Goal: Task Accomplishment & Management: Manage account settings

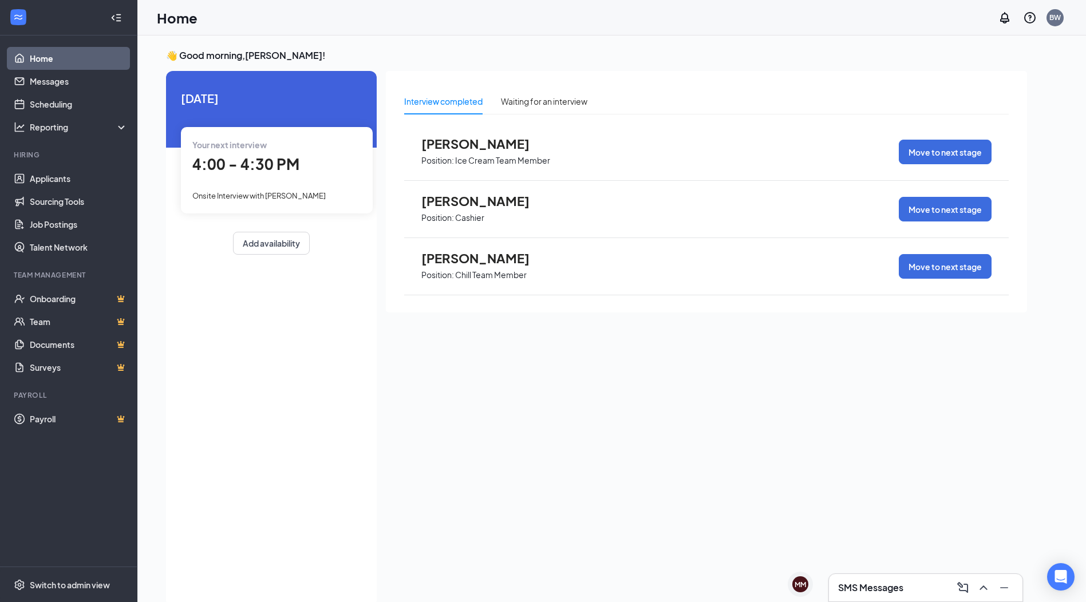
click at [242, 148] on span "Your next interview" at bounding box center [229, 145] width 74 height 10
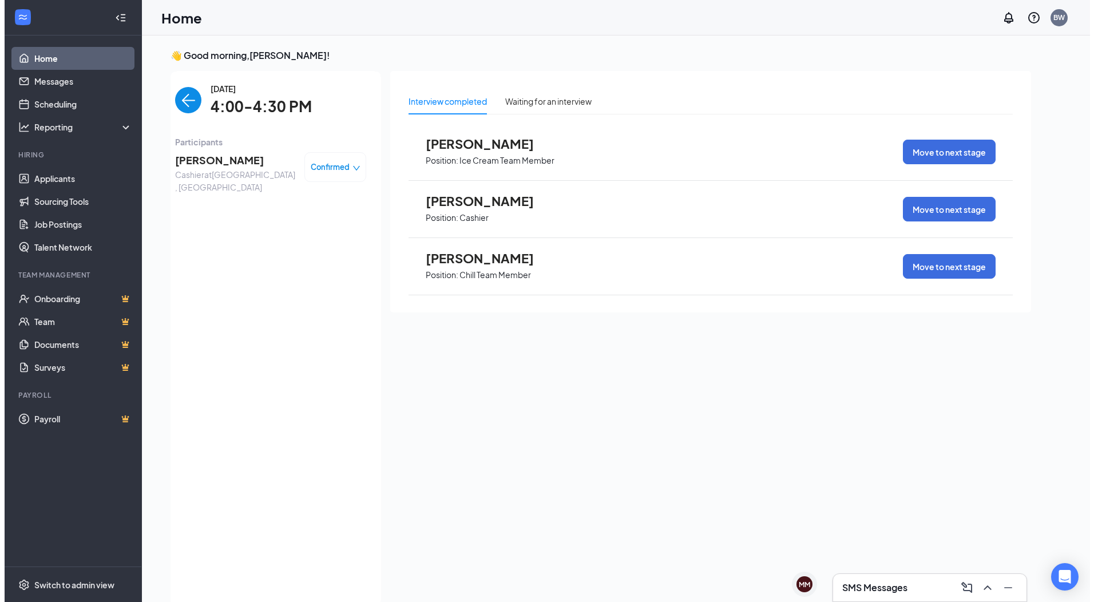
scroll to position [5, 0]
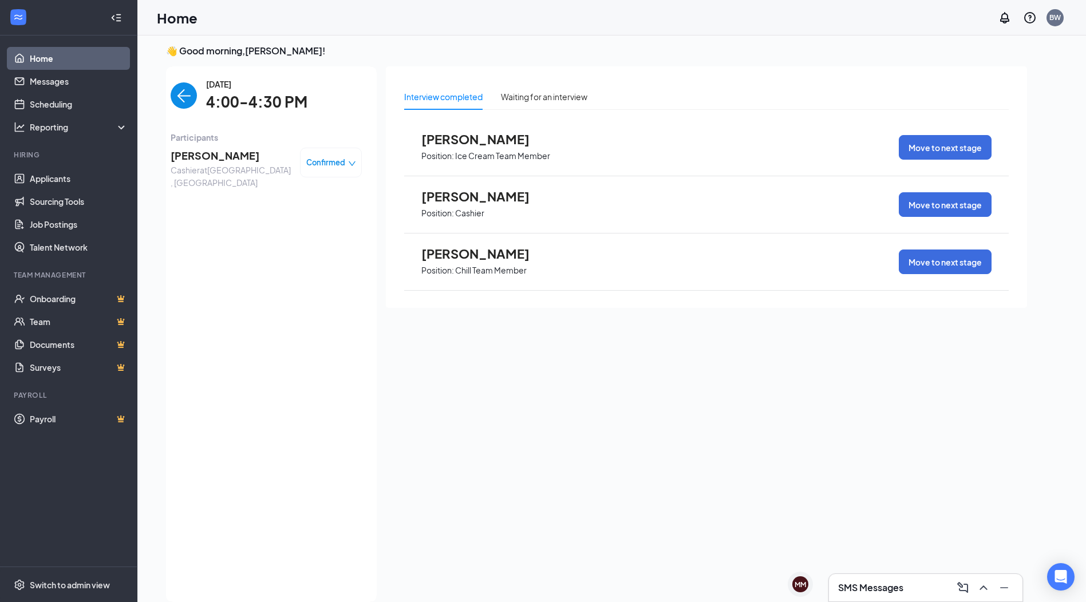
click at [196, 160] on span "[PERSON_NAME]" at bounding box center [231, 156] width 120 height 16
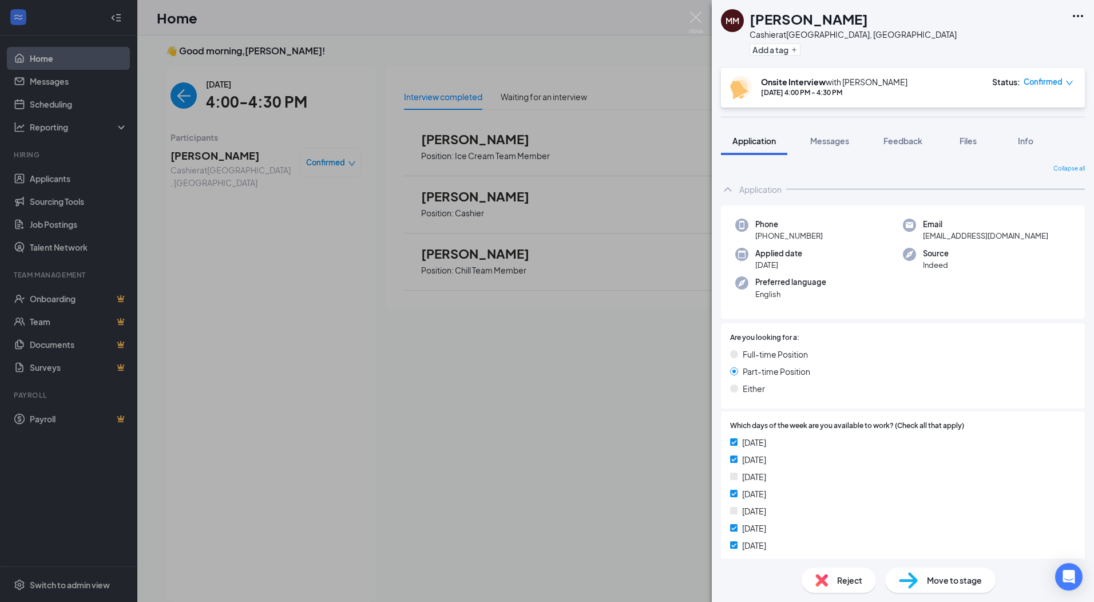
click at [1075, 14] on icon "Ellipses" at bounding box center [1078, 16] width 14 height 14
click at [1011, 42] on link "View full application" at bounding box center [1017, 42] width 124 height 11
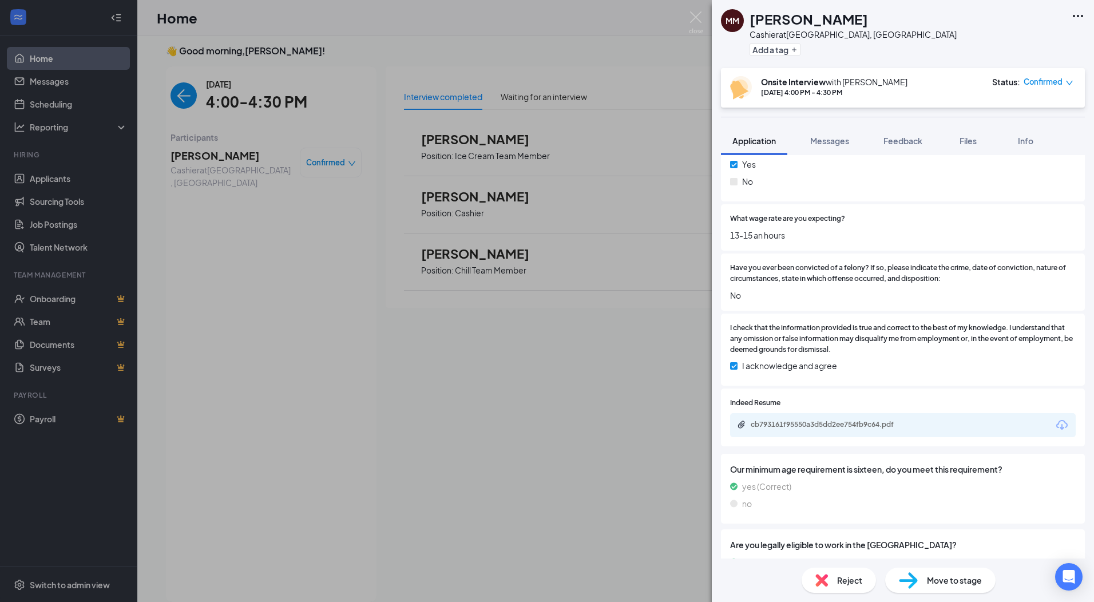
scroll to position [1027, 0]
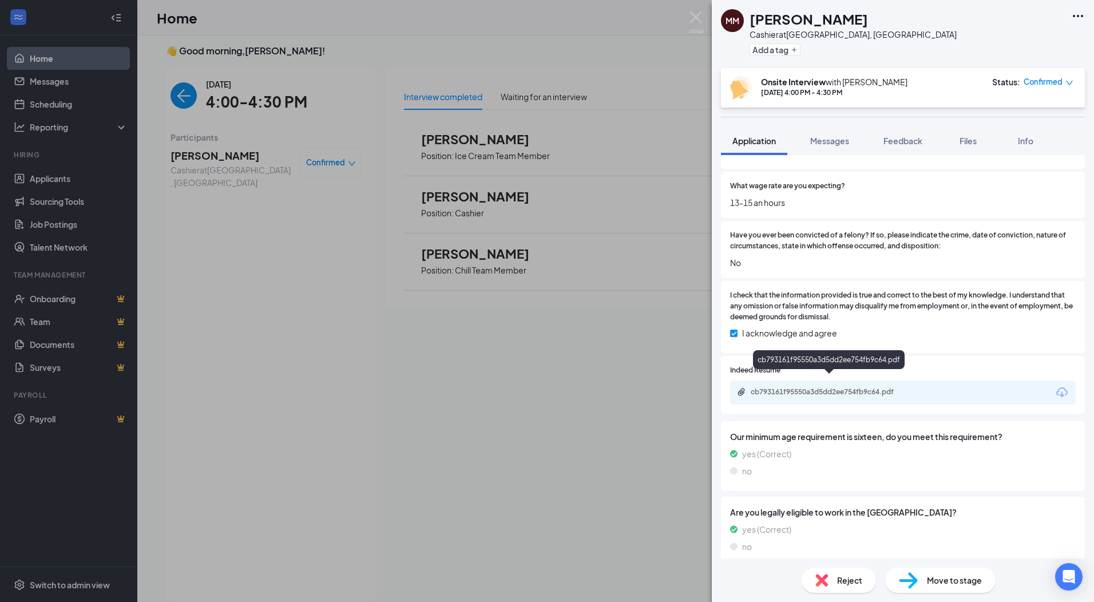
click at [793, 388] on div "cb793161f95550a3d5dd2ee754fb9c64.pdf" at bounding box center [831, 392] width 160 height 9
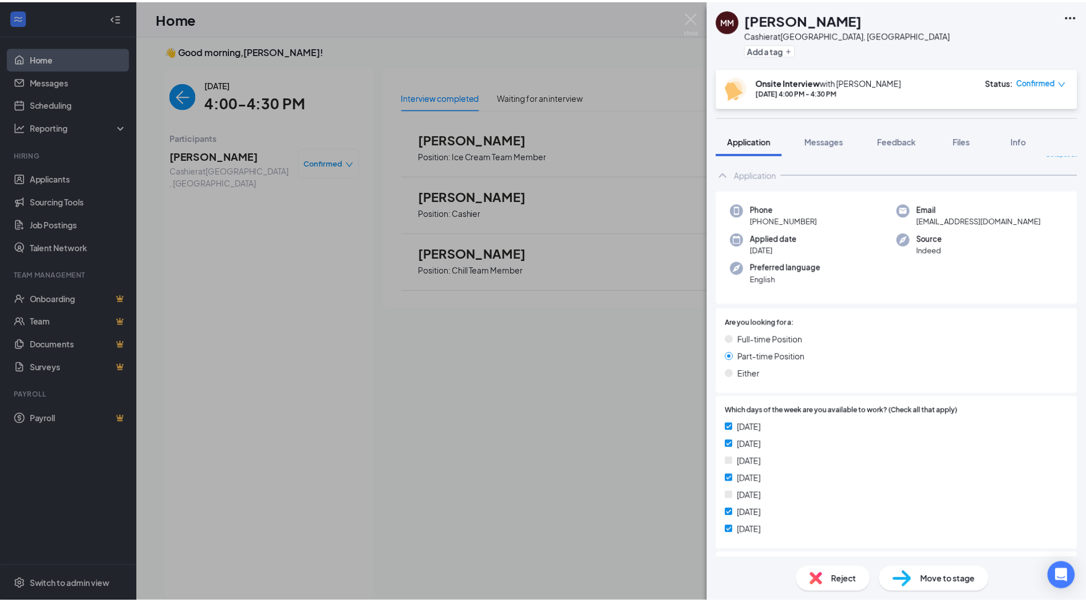
scroll to position [0, 0]
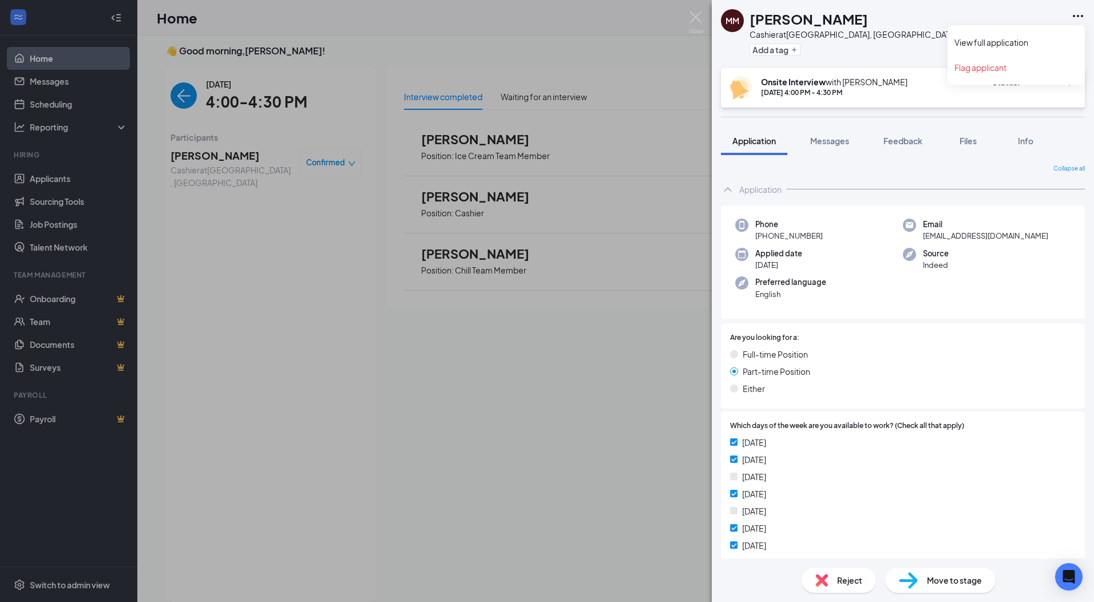
click at [1079, 14] on icon "Ellipses" at bounding box center [1078, 16] width 14 height 14
drag, startPoint x: 701, startPoint y: 16, endPoint x: 56, endPoint y: 123, distance: 654.5
click at [701, 16] on img at bounding box center [696, 22] width 14 height 22
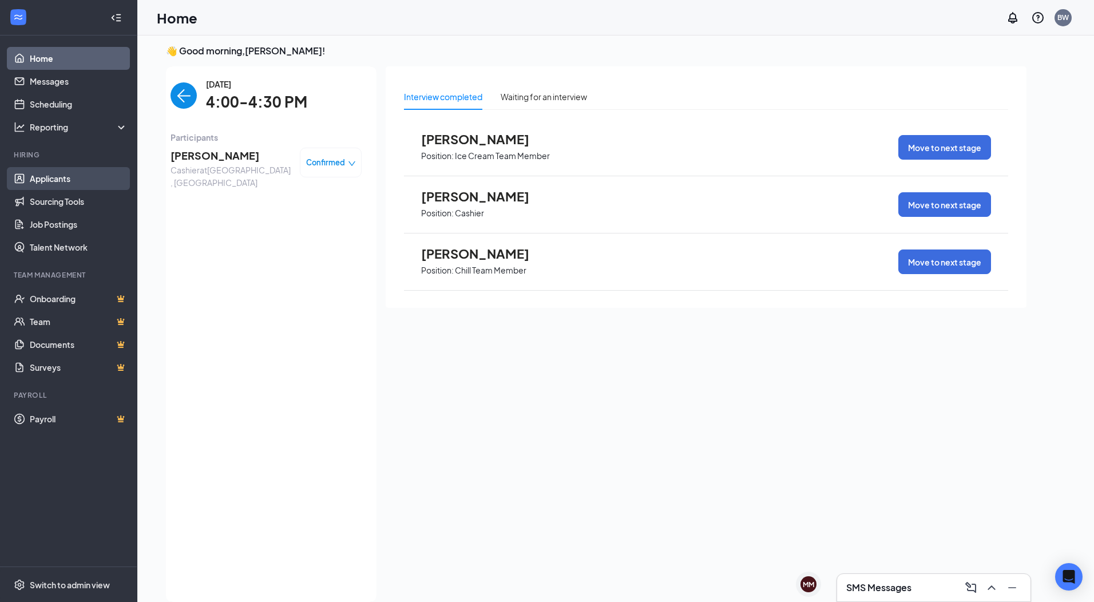
click at [44, 183] on link "Applicants" at bounding box center [79, 178] width 98 height 23
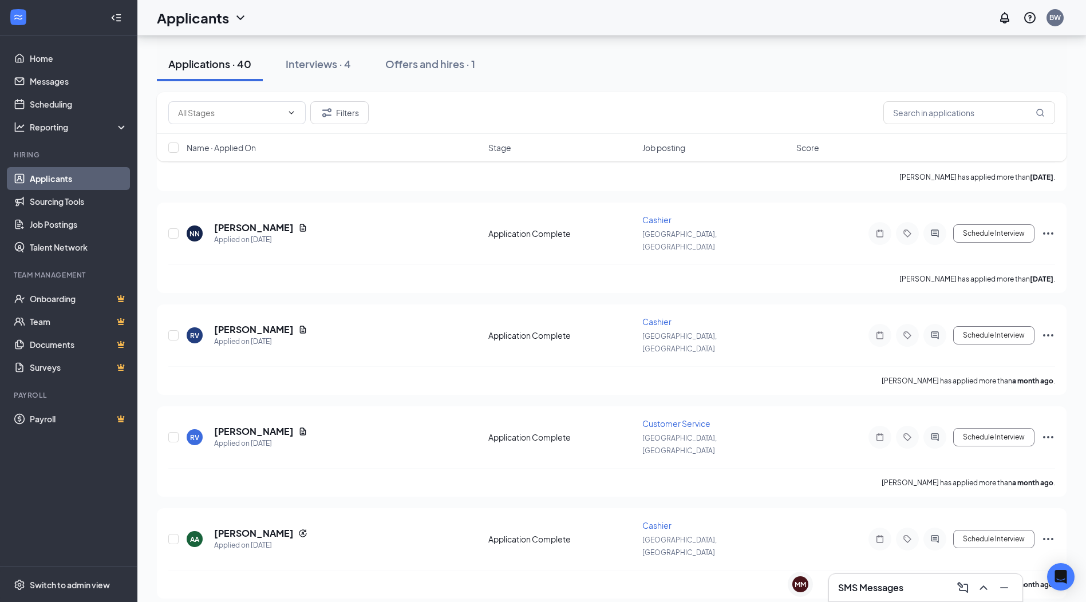
scroll to position [2850, 0]
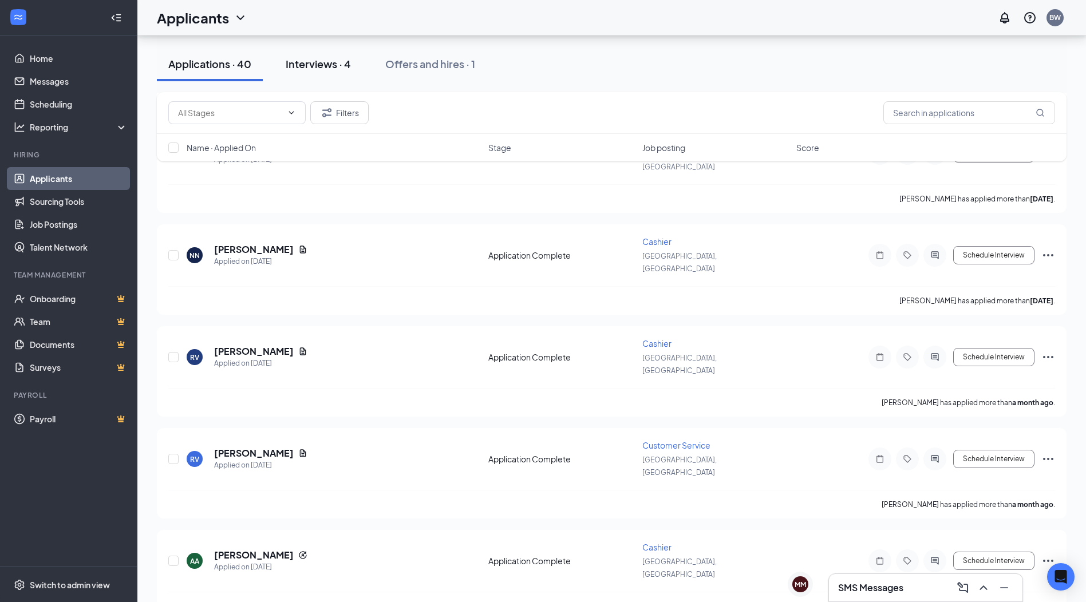
click at [299, 64] on div "Interviews · 4" at bounding box center [318, 64] width 65 height 14
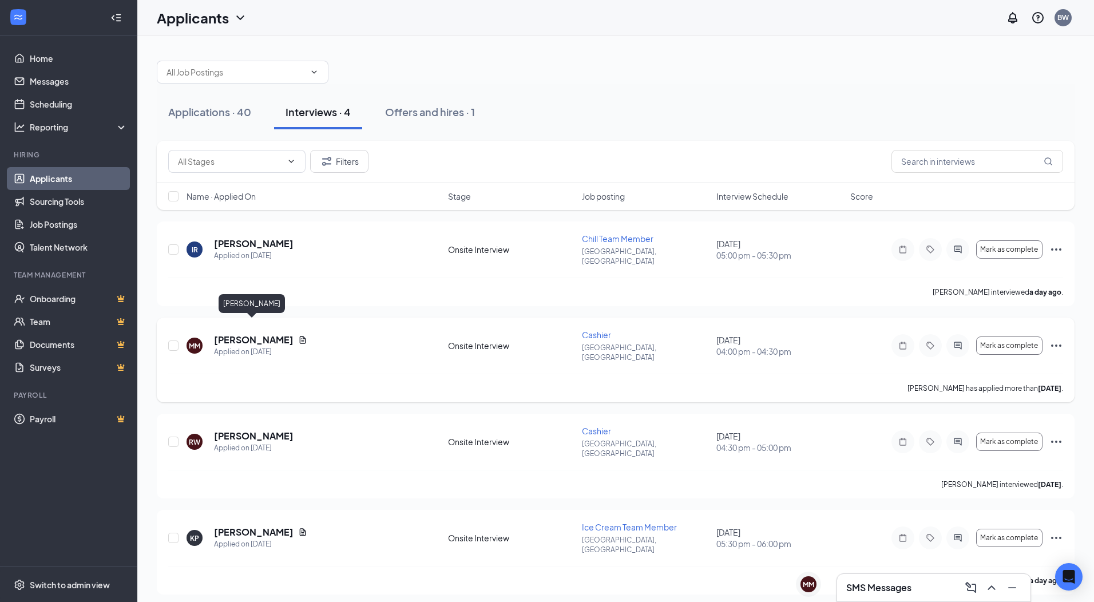
click at [235, 334] on h5 "[PERSON_NAME]" at bounding box center [254, 340] width 80 height 13
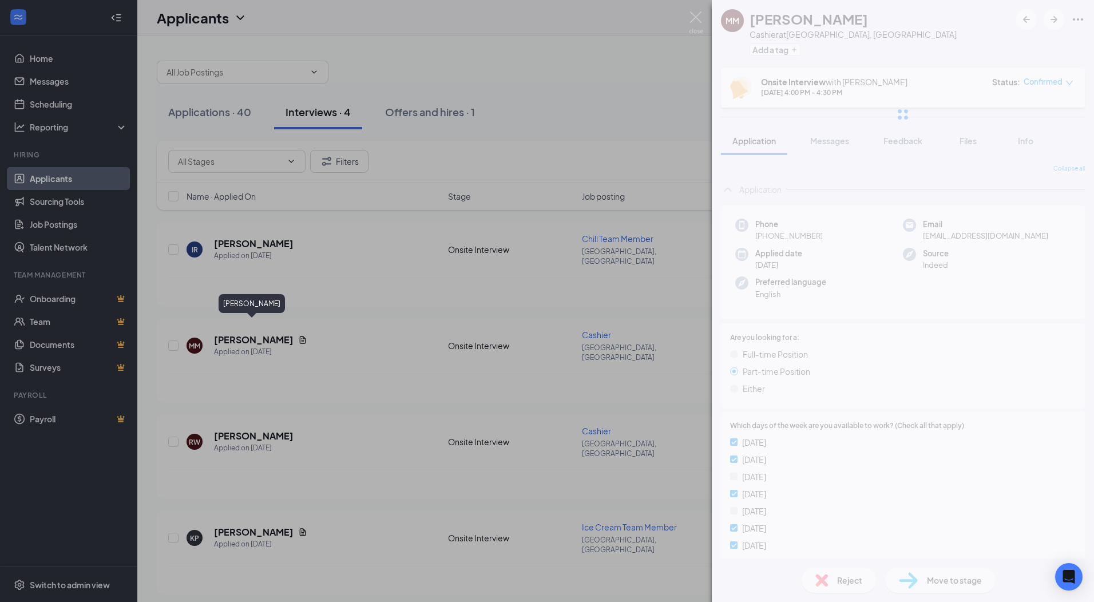
click at [284, 326] on div "MM Miguel Mancia Cashier at Morrisville, NC Add a tag Onsite Interview with Bri…" at bounding box center [547, 301] width 1094 height 602
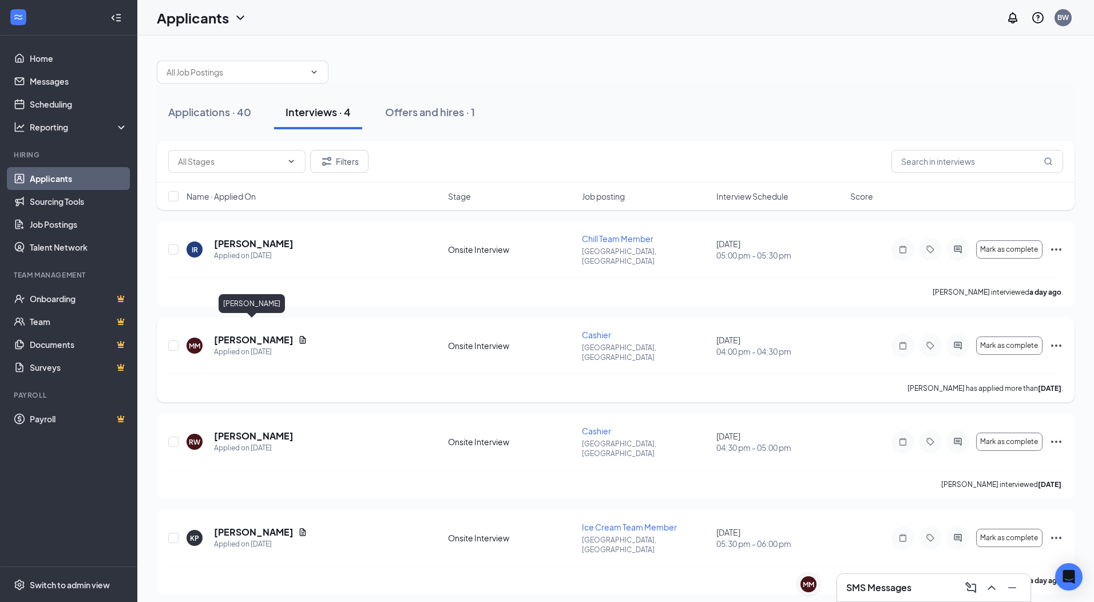
click at [248, 334] on h5 "[PERSON_NAME]" at bounding box center [254, 340] width 80 height 13
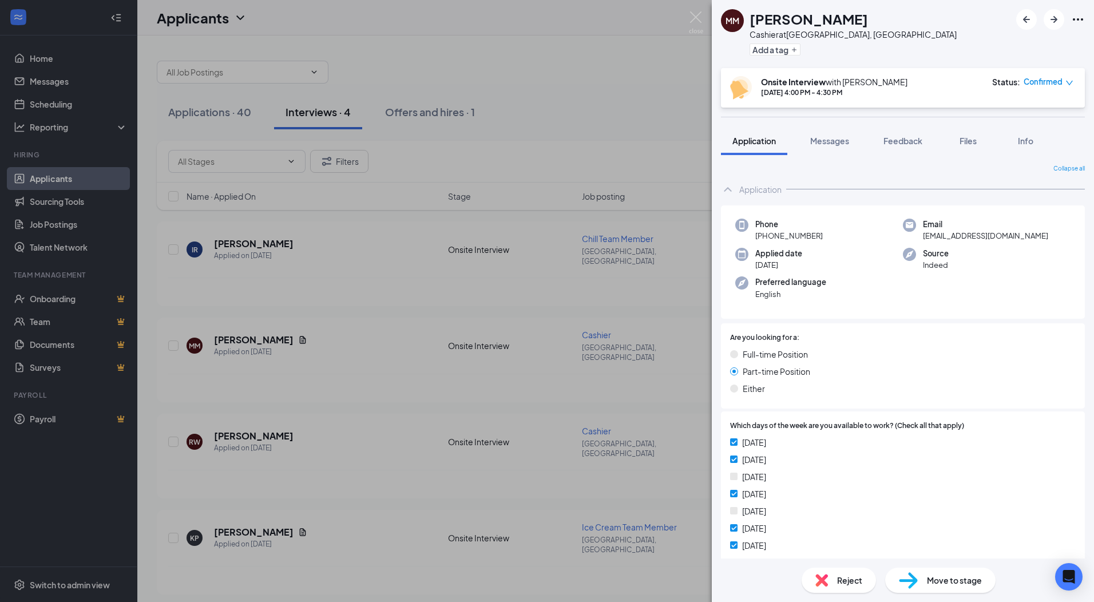
click at [1081, 18] on icon "Ellipses" at bounding box center [1078, 20] width 14 height 14
click at [1080, 19] on icon "Ellipses" at bounding box center [1078, 20] width 14 height 14
click at [1013, 46] on link "View full application" at bounding box center [1017, 45] width 124 height 11
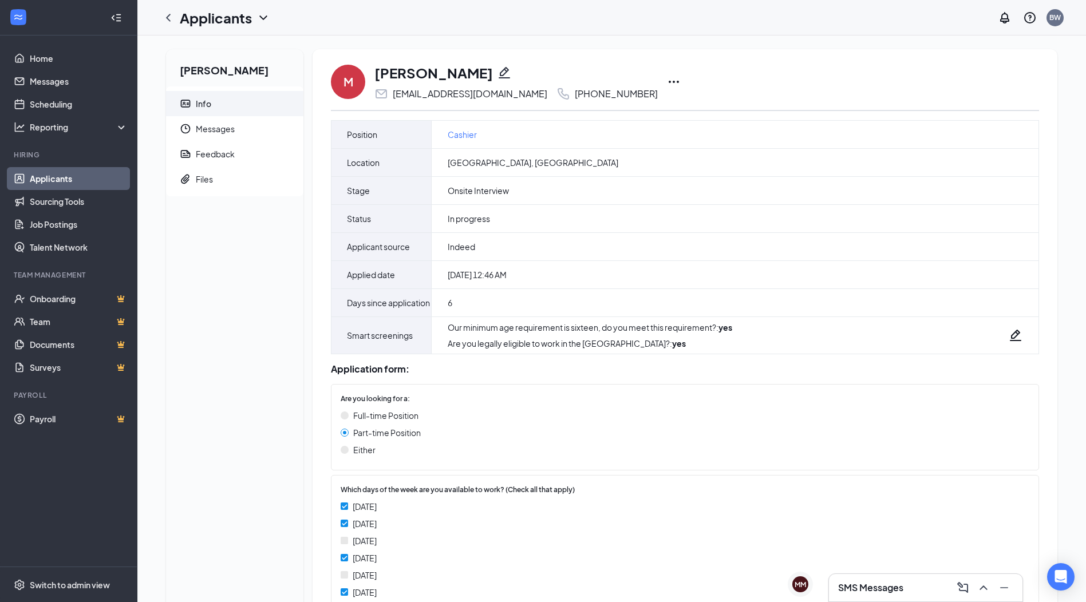
drag, startPoint x: 686, startPoint y: 84, endPoint x: 677, endPoint y: 65, distance: 21.0
click at [677, 65] on div "M Miguel Mancia miguelmancia23@icloud.com +1 (919) 599-7850" at bounding box center [685, 82] width 708 height 38
click at [667, 82] on icon "Ellipses" at bounding box center [674, 82] width 14 height 14
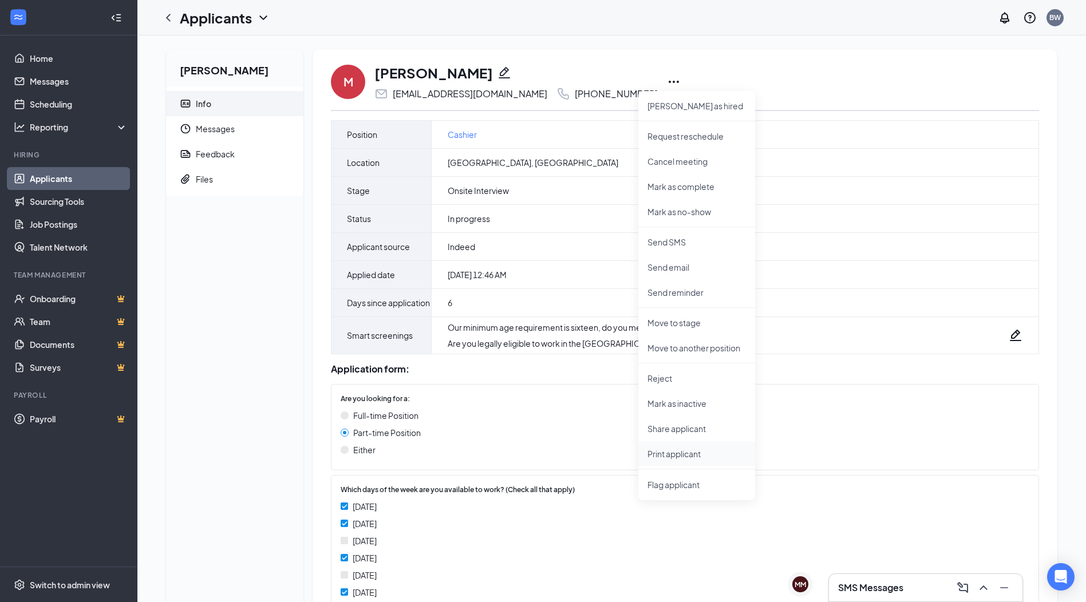
click at [681, 454] on p "Print applicant" at bounding box center [696, 453] width 98 height 11
